Goal: Task Accomplishment & Management: Use online tool/utility

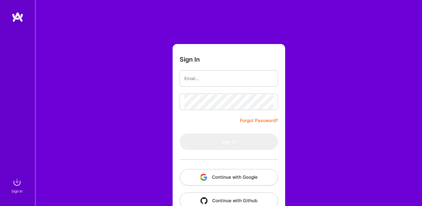
click at [215, 179] on button "Continue with Google" at bounding box center [229, 177] width 98 height 16
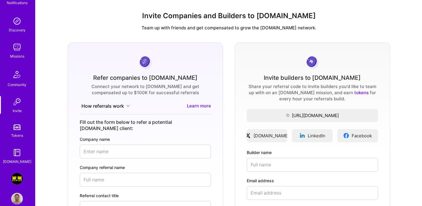
scroll to position [52, 0]
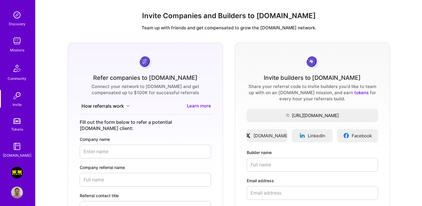
click at [17, 168] on img at bounding box center [17, 172] width 12 height 12
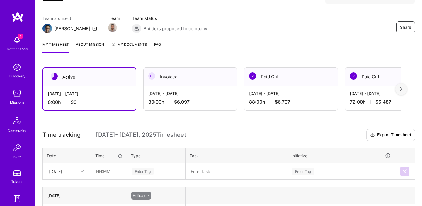
scroll to position [47, 0]
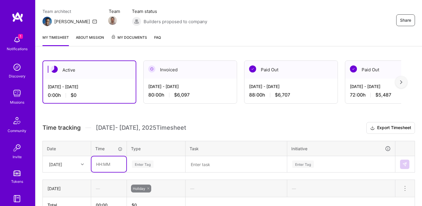
click at [106, 166] on input "text" at bounding box center [108, 164] width 35 height 16
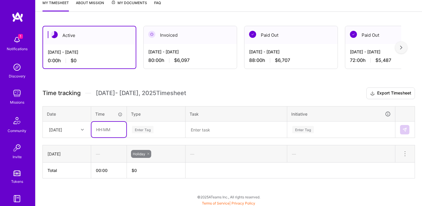
scroll to position [83, 0]
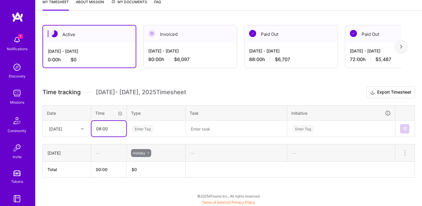
type input "08:00"
click at [163, 127] on div "Enter Tag" at bounding box center [156, 128] width 50 height 7
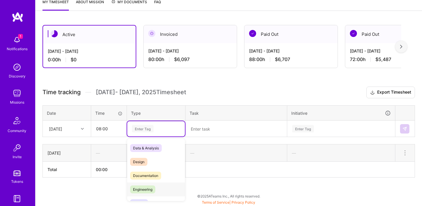
click at [145, 192] on span "Engineering" at bounding box center [142, 189] width 25 height 8
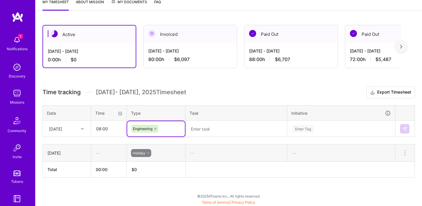
click at [211, 125] on textarea at bounding box center [236, 128] width 100 height 15
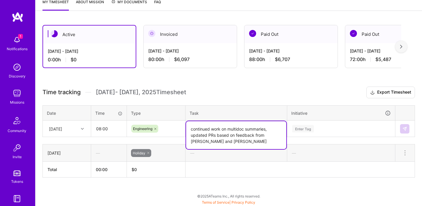
type textarea "continued work on multidoc summaries, updated PRs based on feedback from [PERSO…"
click at [321, 129] on div "Enter Tag" at bounding box center [340, 128] width 99 height 7
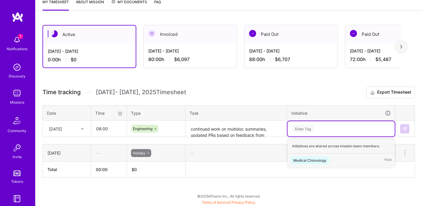
click at [311, 158] on div "Medical Chronology" at bounding box center [309, 160] width 33 height 6
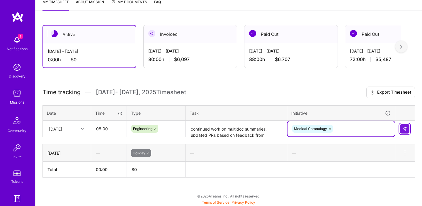
click at [402, 129] on button at bounding box center [404, 128] width 9 height 9
